Goal: Task Accomplishment & Management: Complete application form

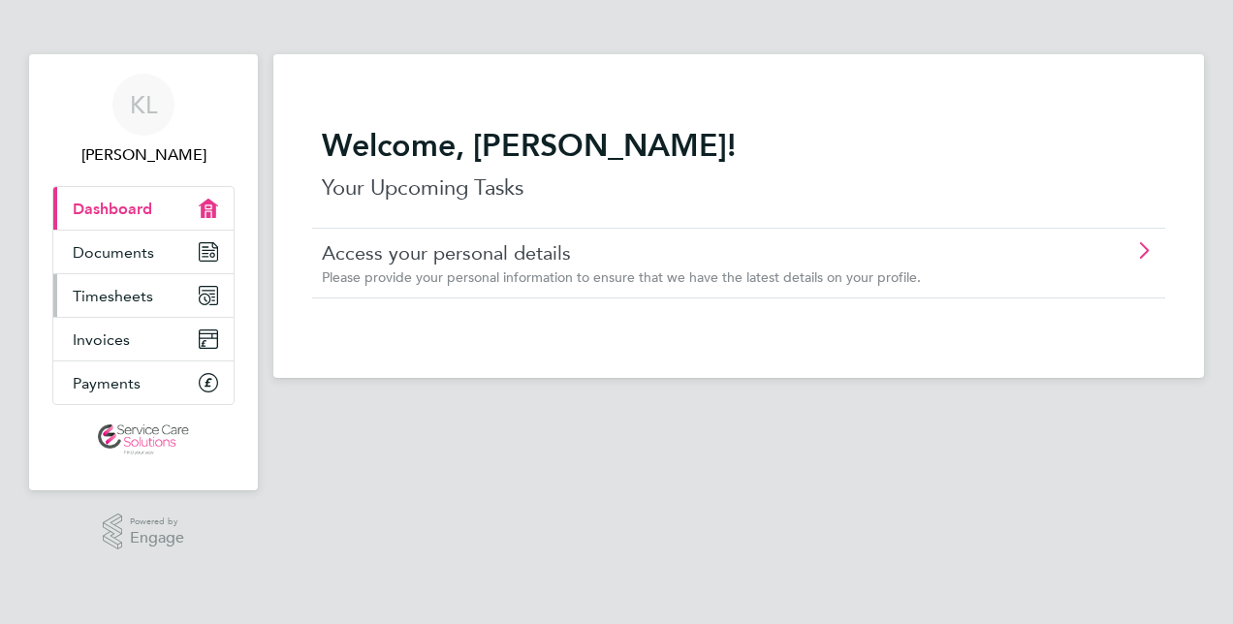
click at [112, 295] on span "Timesheets" at bounding box center [113, 296] width 80 height 18
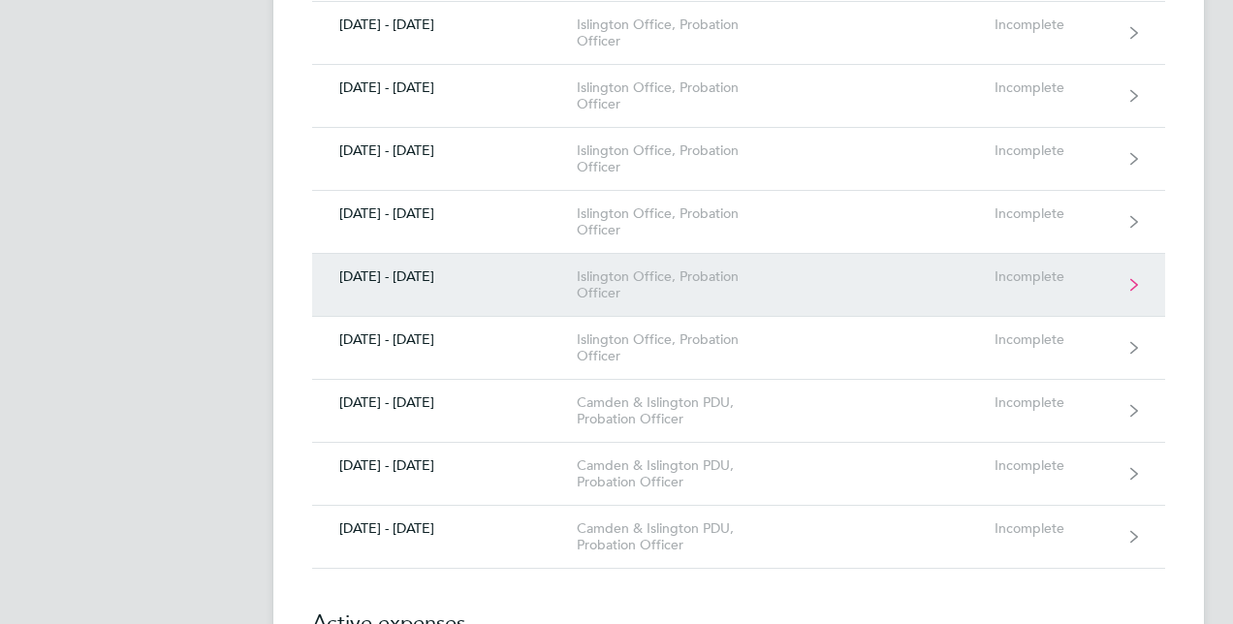
scroll to position [873, 0]
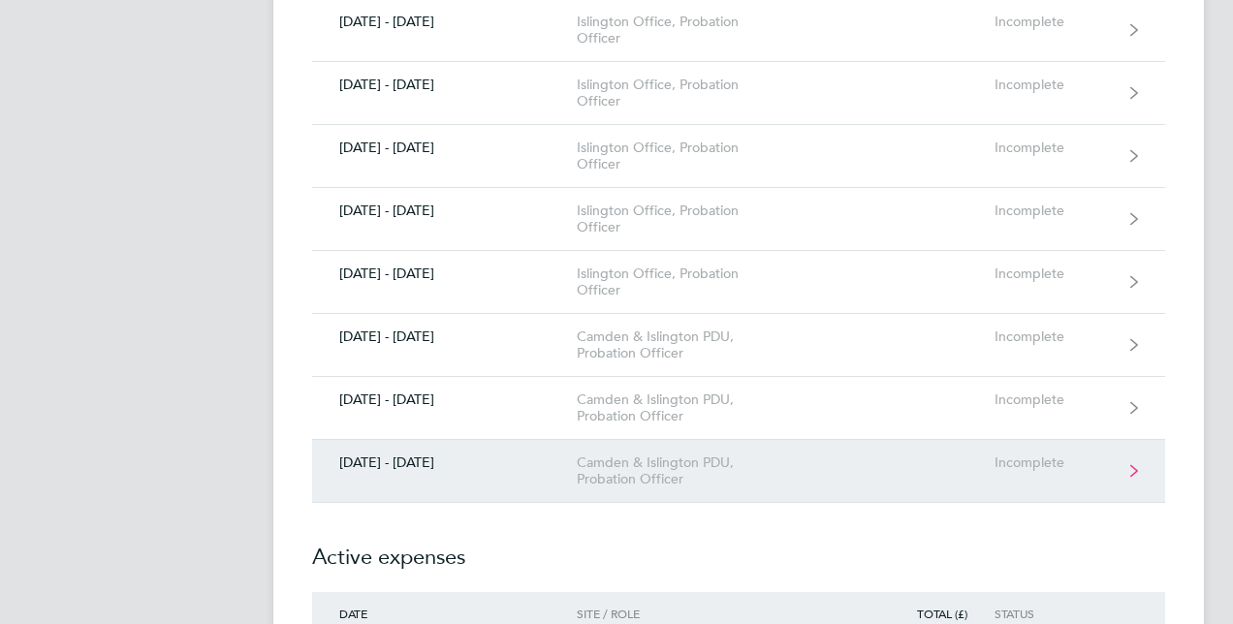
click at [495, 455] on div "[DATE] - [DATE]" at bounding box center [444, 463] width 265 height 16
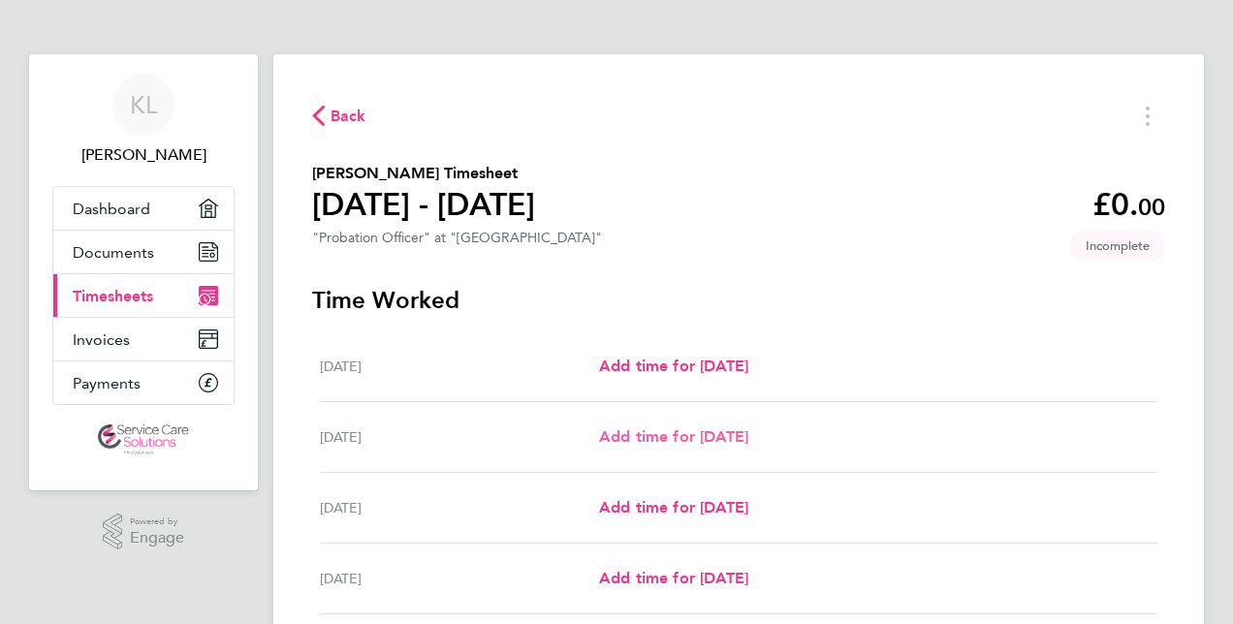
click at [723, 442] on span "Add time for [DATE]" at bounding box center [673, 437] width 149 height 18
select select "30"
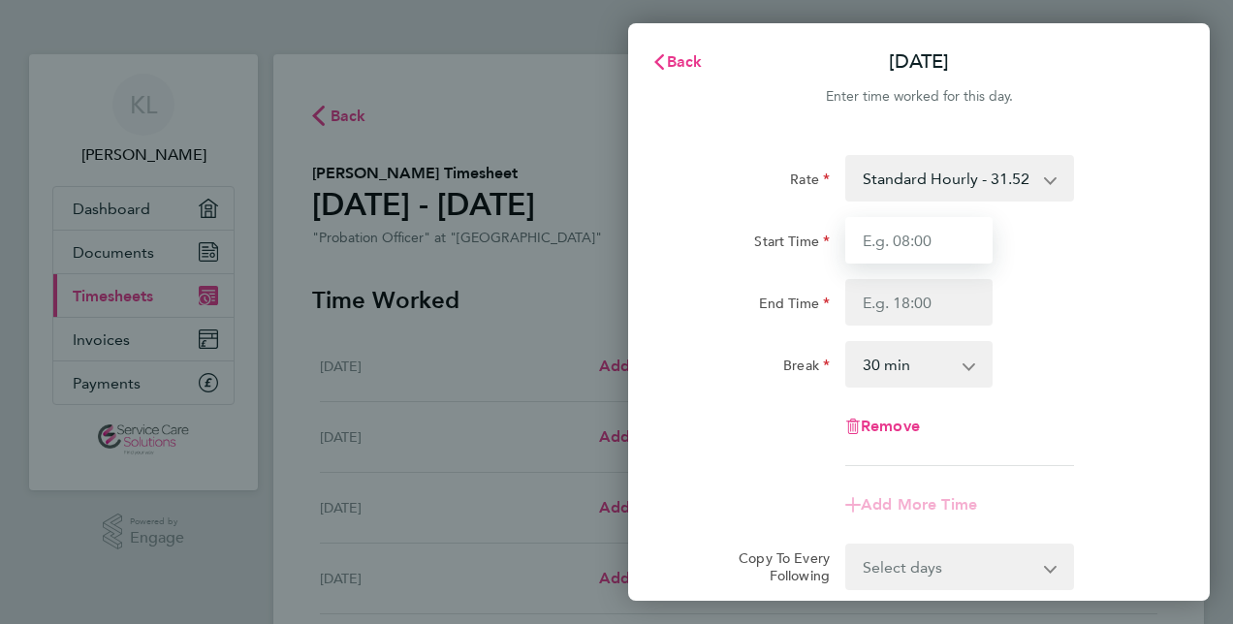
click at [944, 244] on input "Start Time" at bounding box center [919, 240] width 147 height 47
type input "09:00"
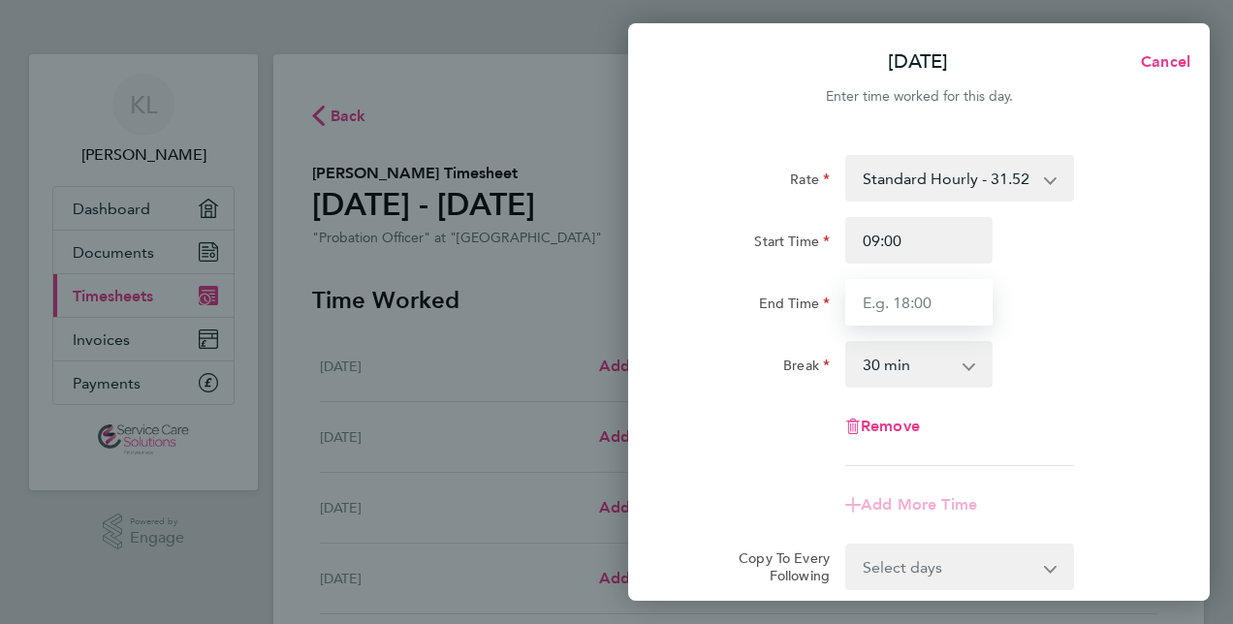
click at [910, 299] on input "End Time" at bounding box center [919, 302] width 147 height 47
type input "18:30"
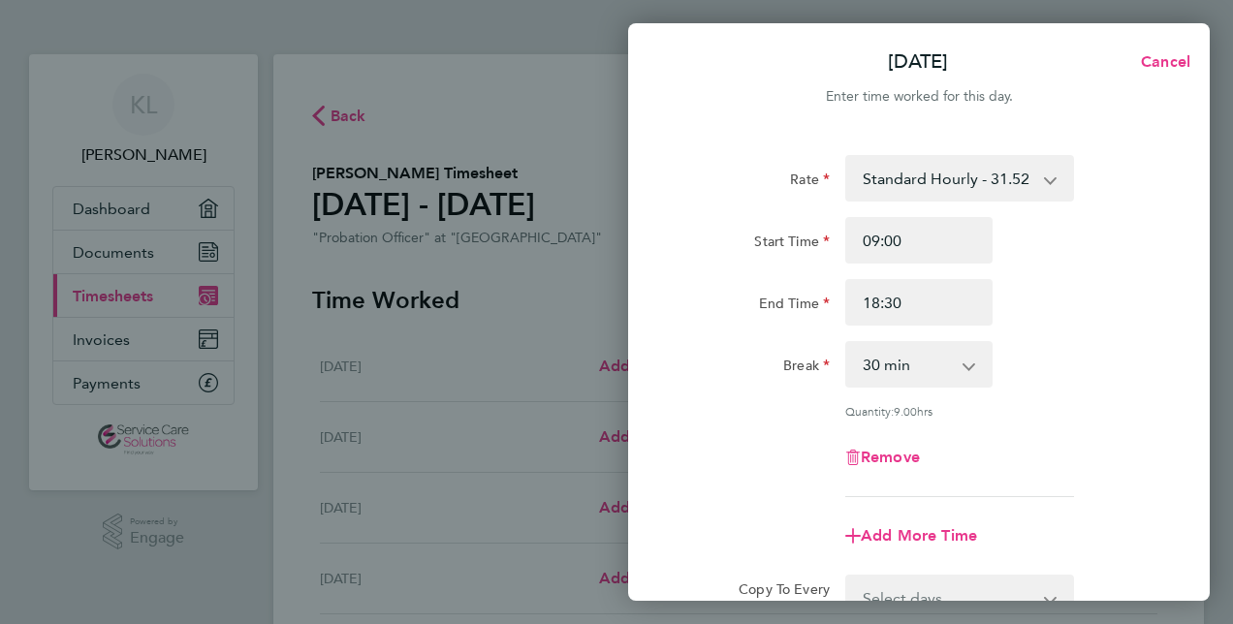
click at [1138, 334] on div "Rate Standard Hourly - 31.52 Start Time 09:00 End Time 18:30 Break 0 min 15 min…" at bounding box center [919, 326] width 473 height 342
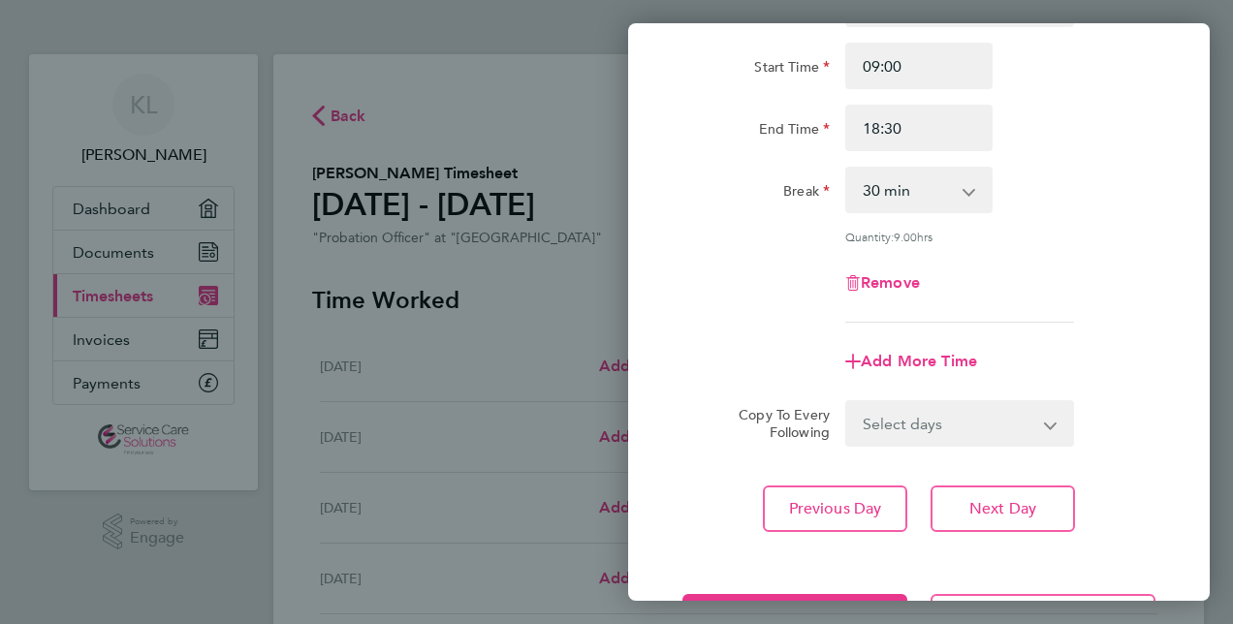
scroll to position [251, 0]
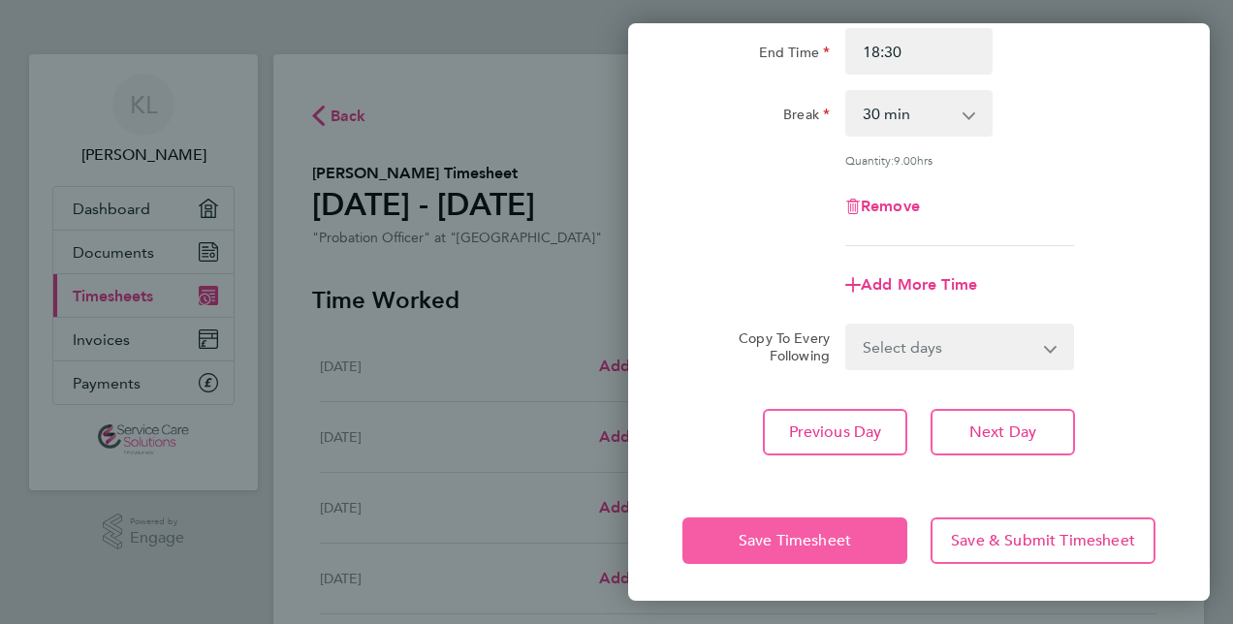
click at [818, 541] on span "Save Timesheet" at bounding box center [795, 540] width 112 height 19
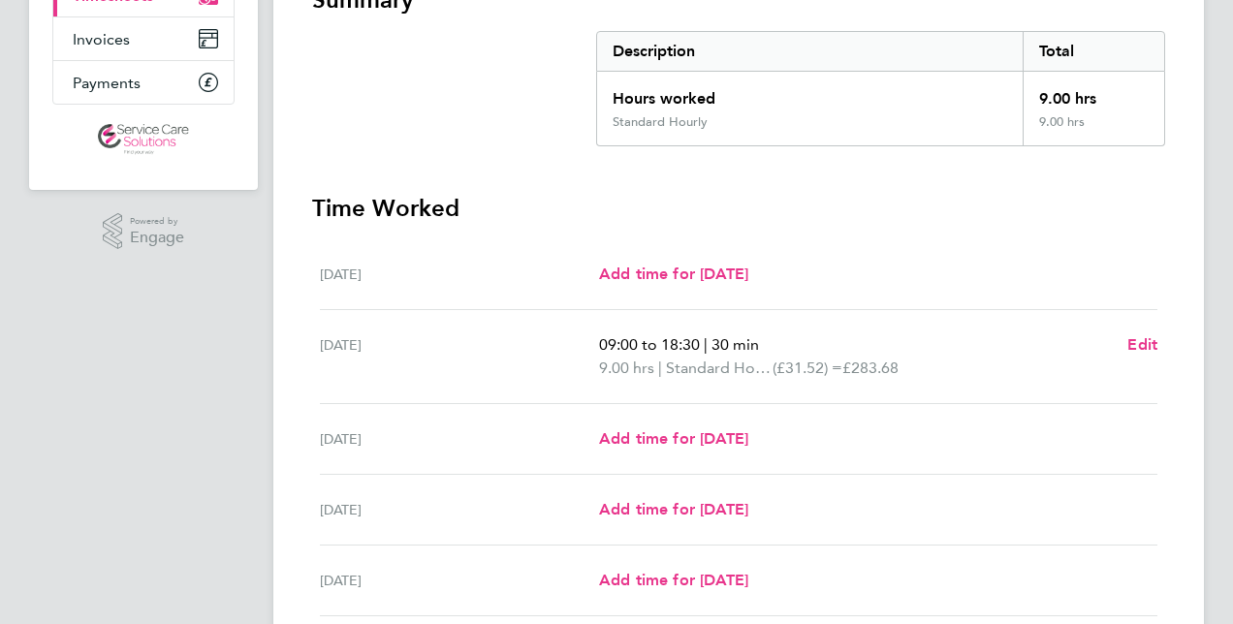
scroll to position [291, 0]
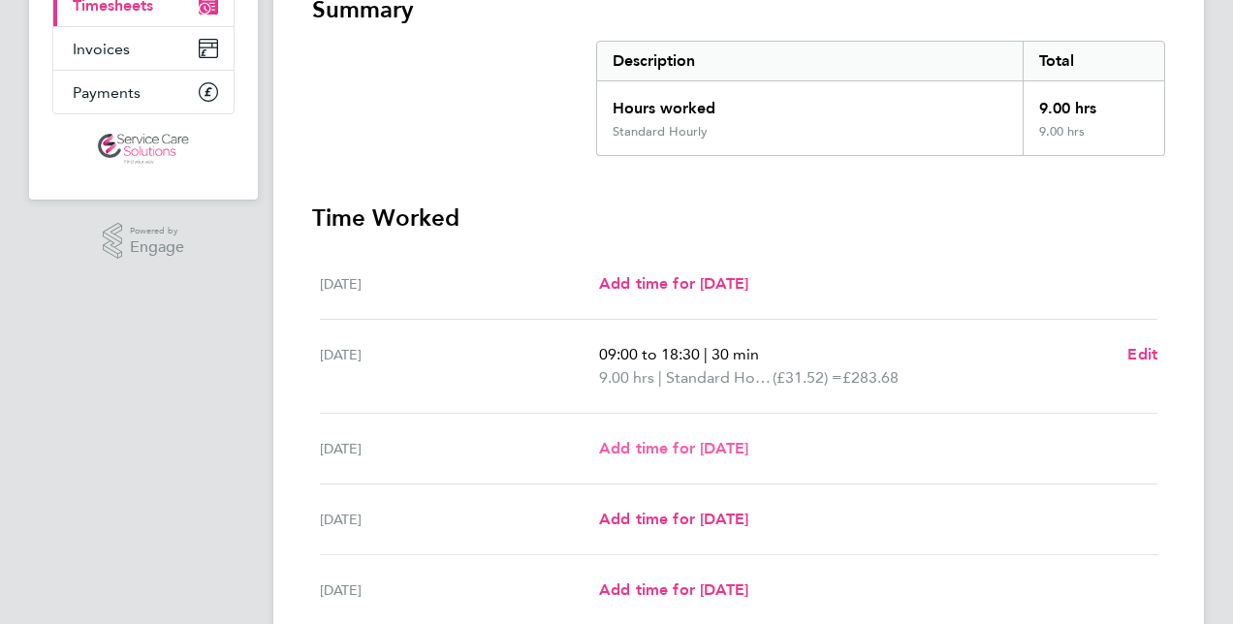
click at [707, 443] on span "Add time for [DATE]" at bounding box center [673, 448] width 149 height 18
select select "30"
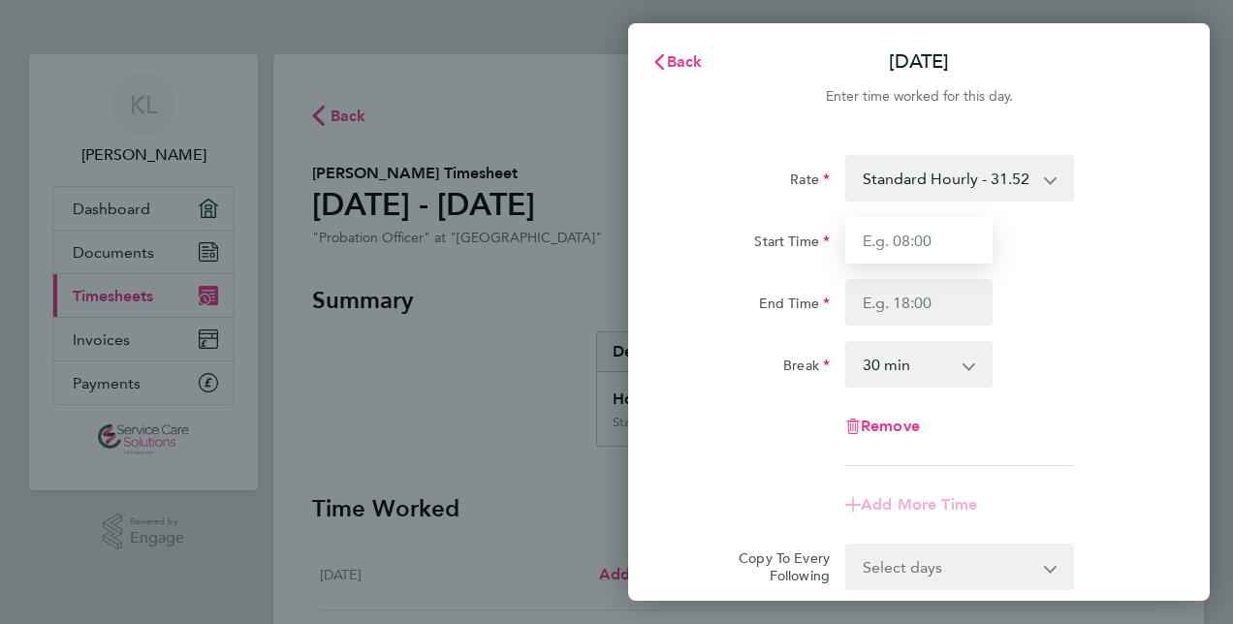
click at [939, 235] on input "Start Time" at bounding box center [919, 240] width 147 height 47
type input "09:00"
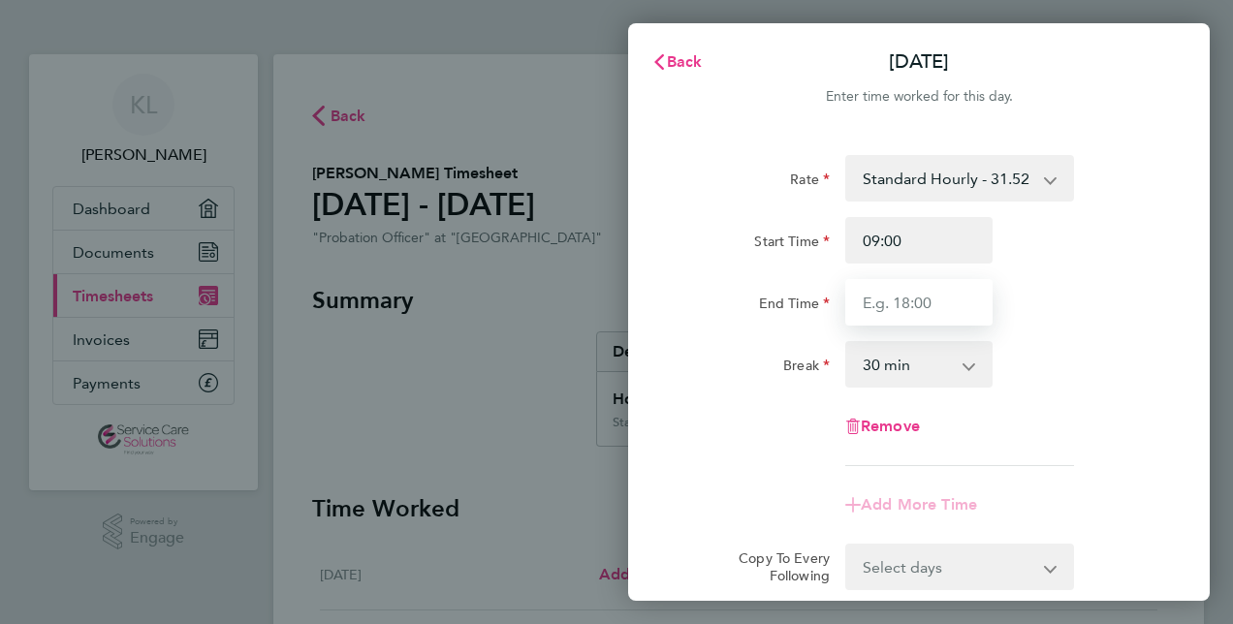
click at [875, 314] on input "End Time" at bounding box center [919, 302] width 147 height 47
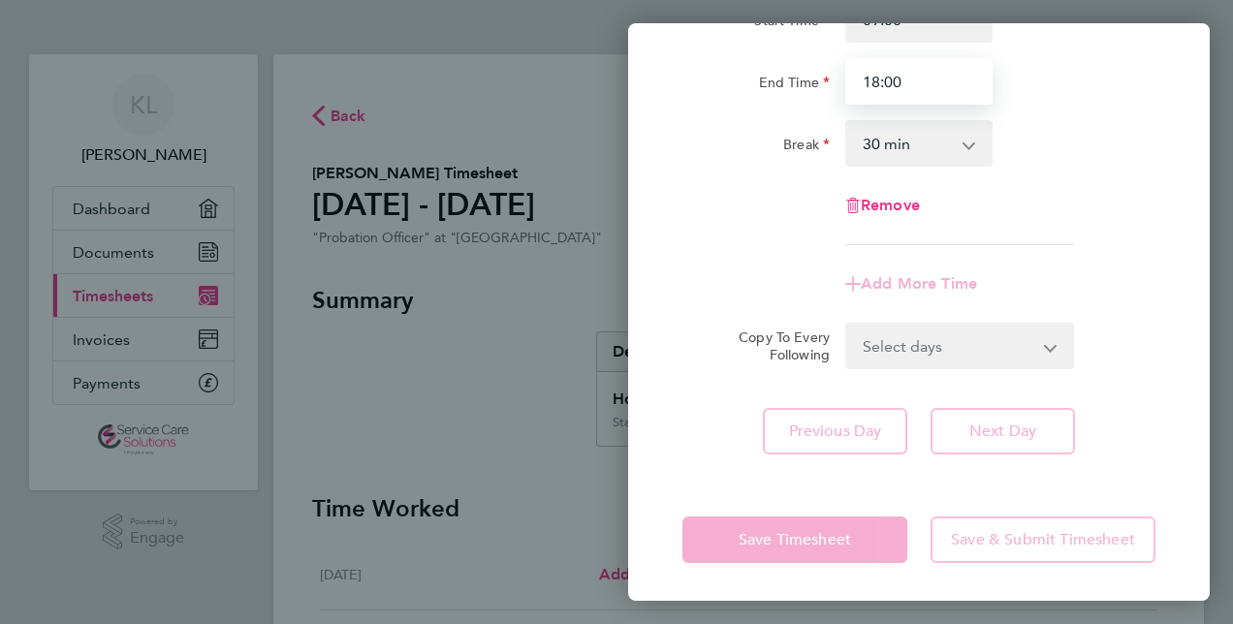
type input "18:00"
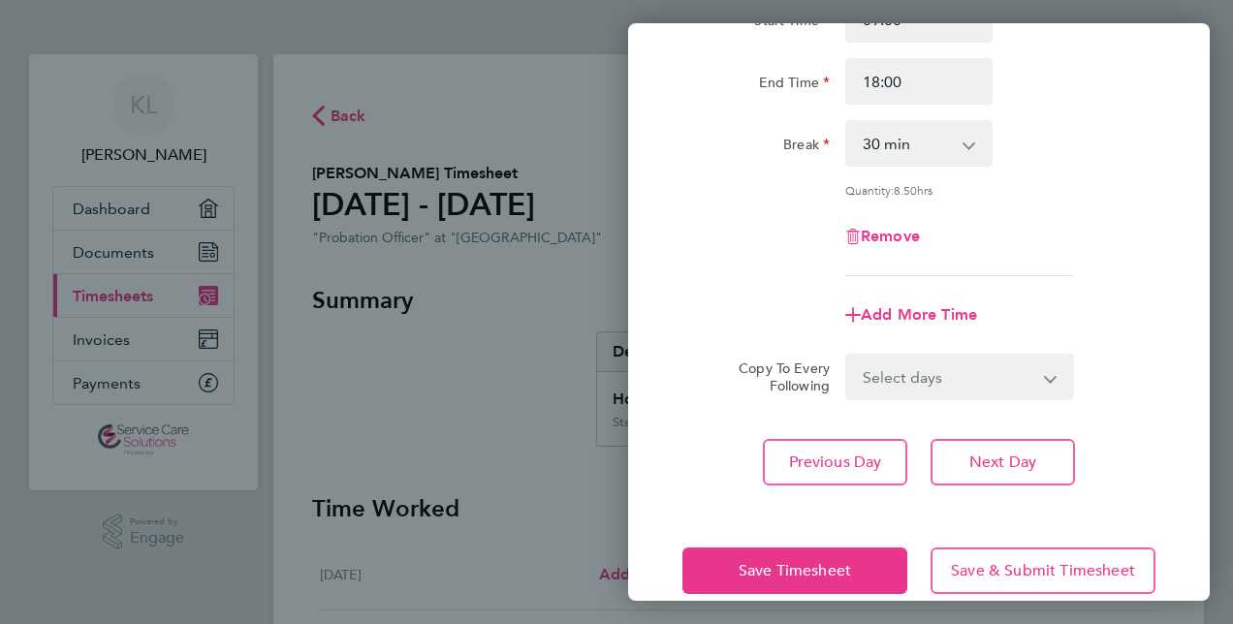
click at [797, 541] on div "Save Timesheet Save & Submit Timesheet" at bounding box center [919, 571] width 582 height 124
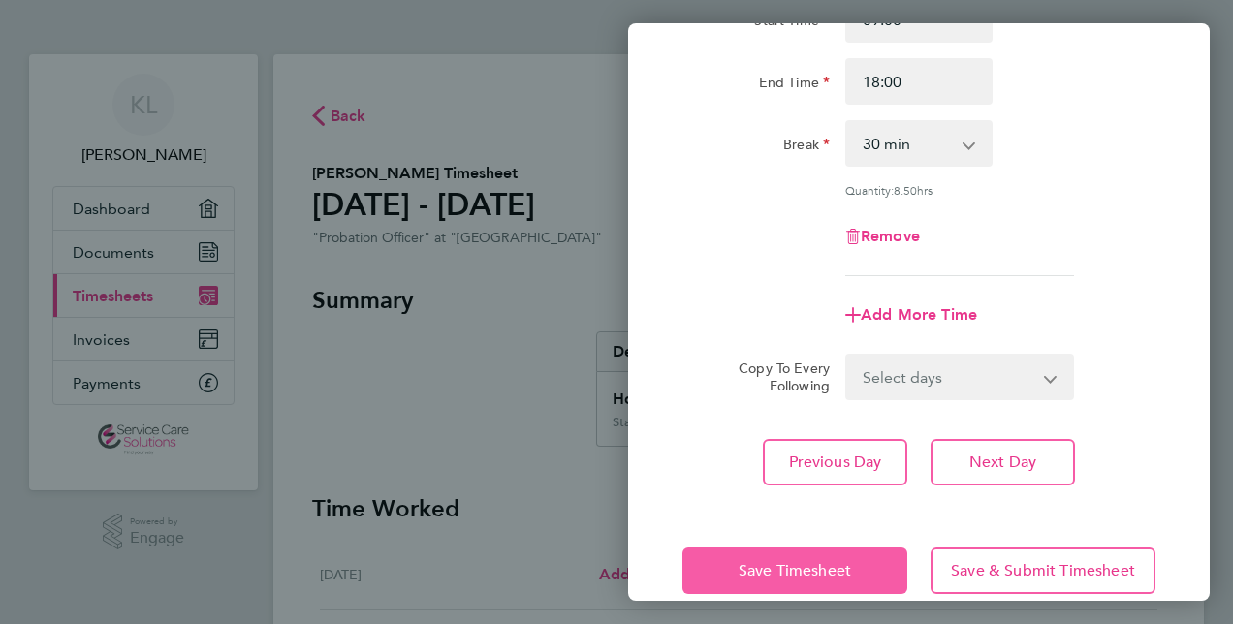
click at [797, 582] on button "Save Timesheet" at bounding box center [795, 571] width 225 height 47
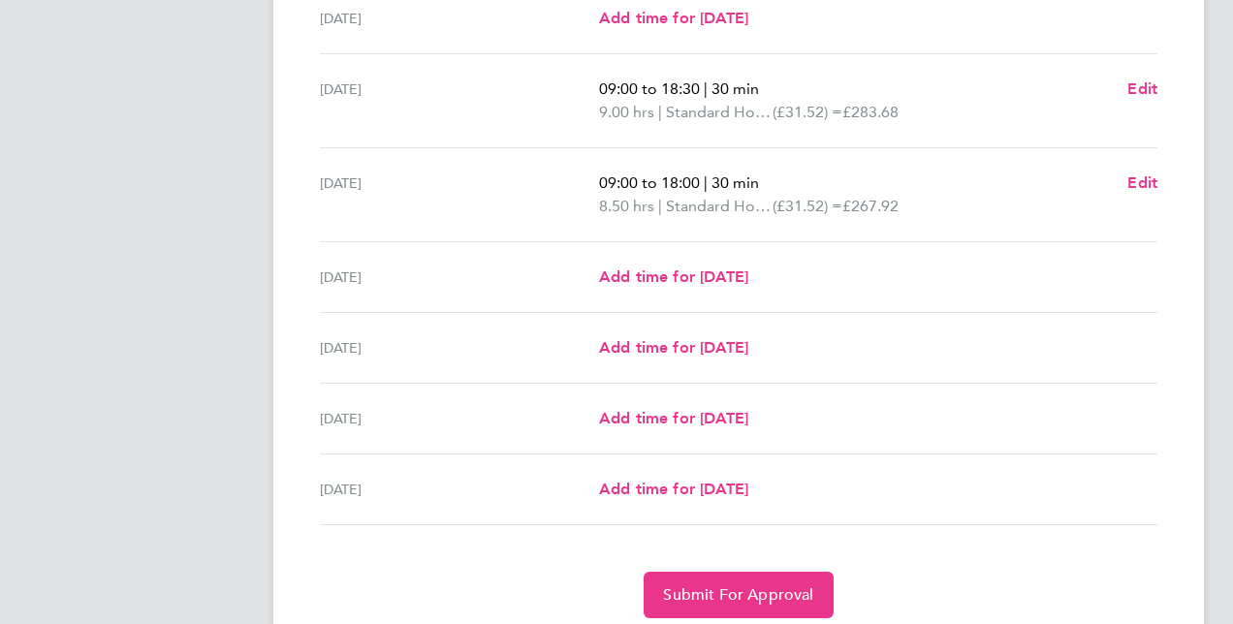
scroll to position [625, 0]
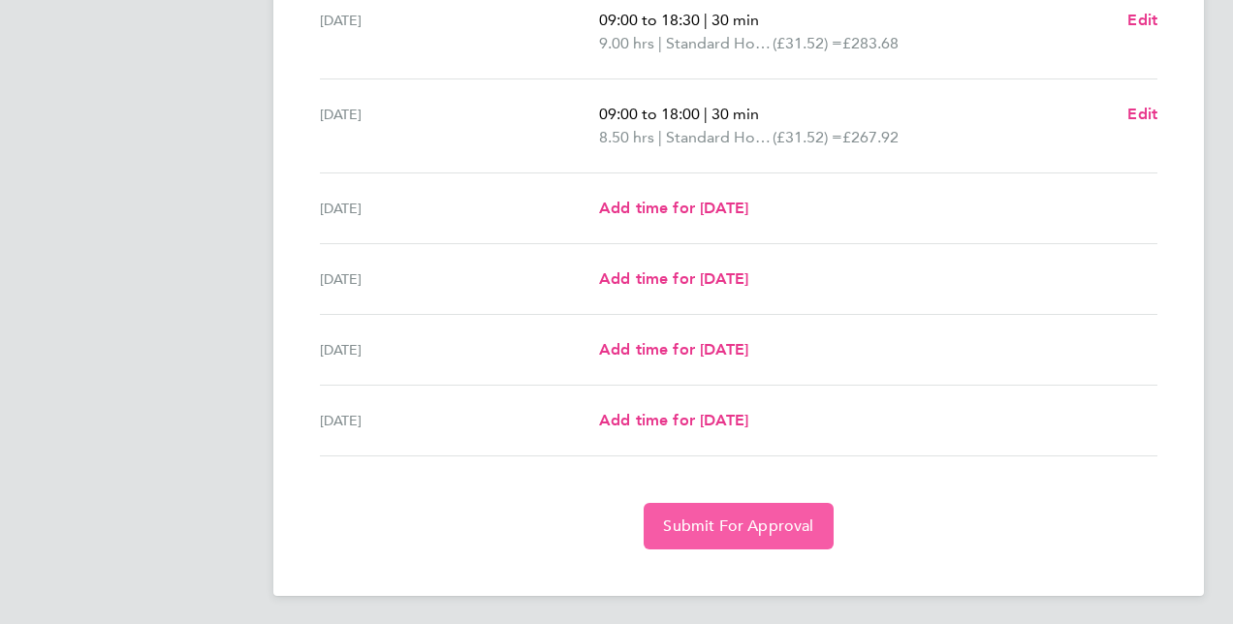
click at [789, 517] on span "Submit For Approval" at bounding box center [738, 526] width 150 height 19
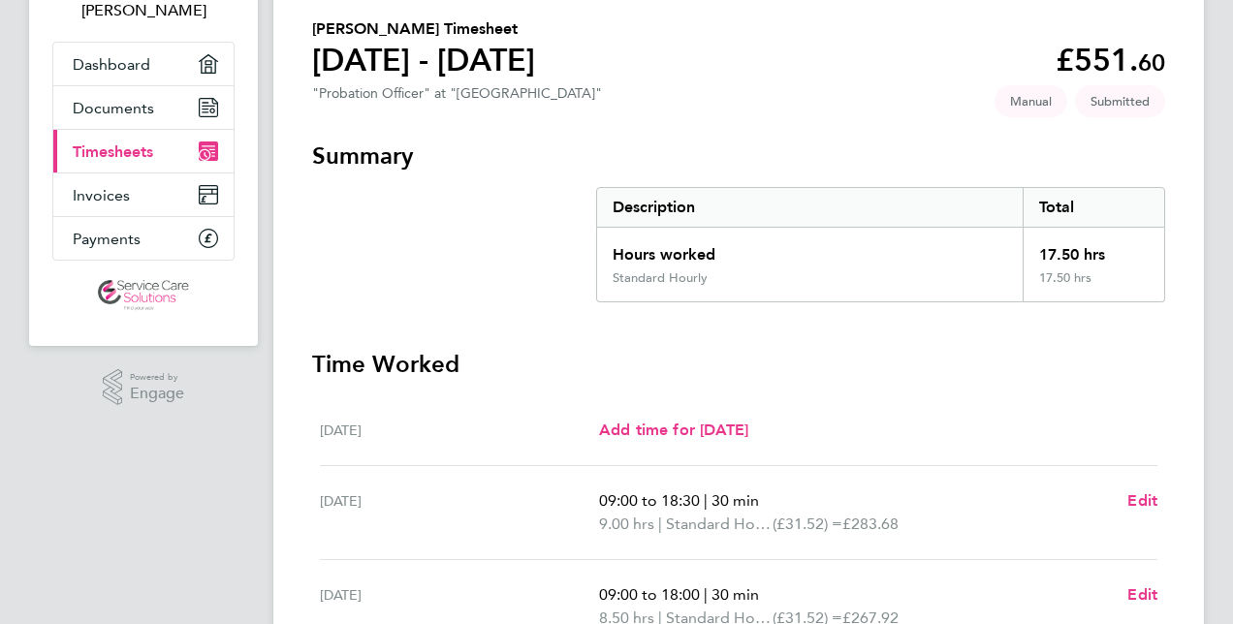
scroll to position [0, 0]
